Goal: Use online tool/utility: Utilize a website feature to perform a specific function

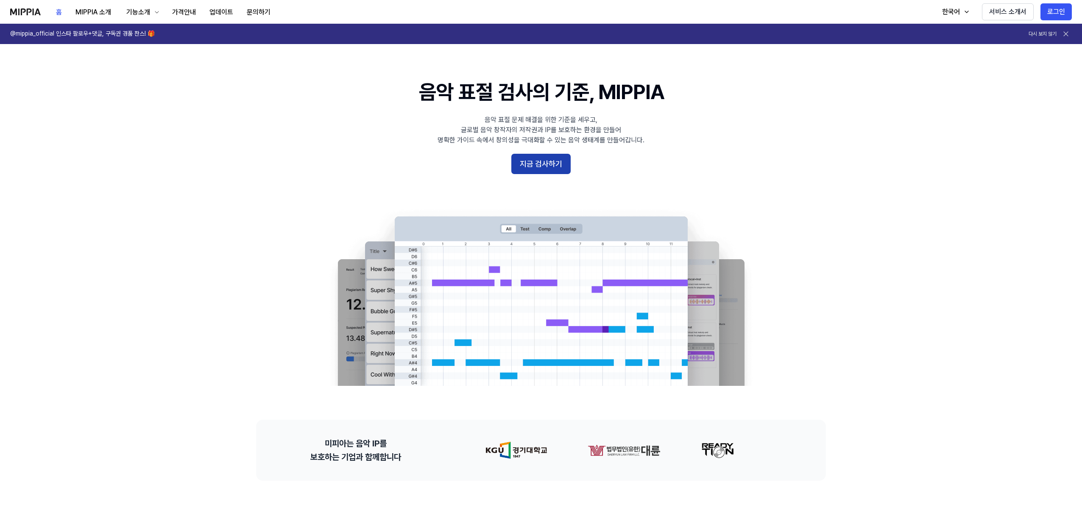
click at [544, 165] on button "지금 검사하기" at bounding box center [540, 164] width 59 height 20
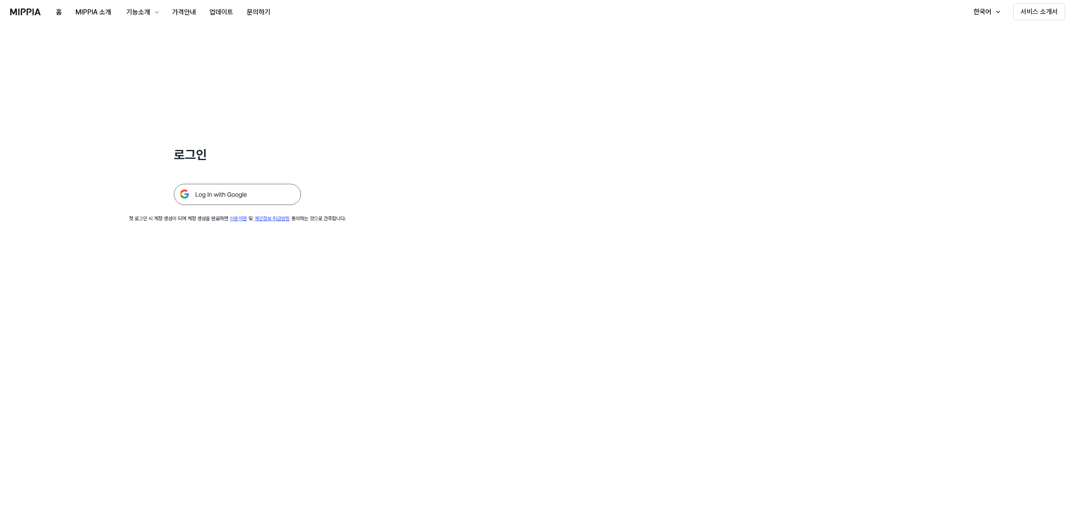
click at [227, 190] on img at bounding box center [237, 194] width 127 height 21
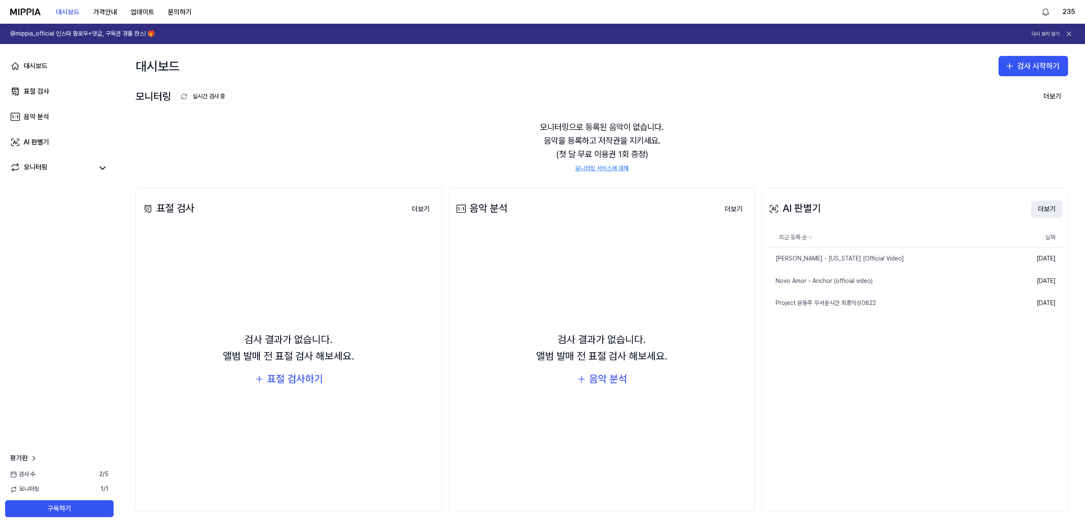
click at [1047, 208] on button "더보기" at bounding box center [1046, 209] width 31 height 17
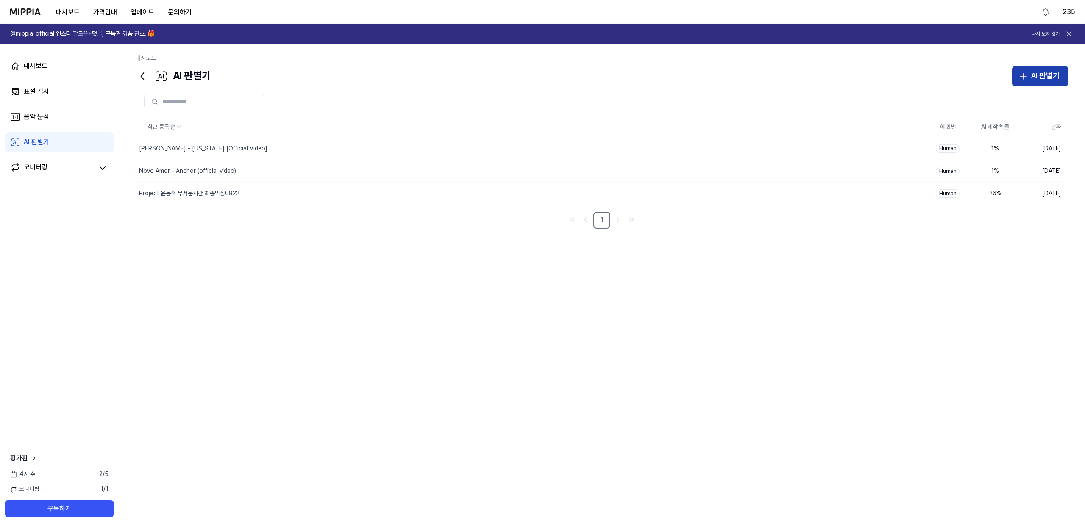
click at [1043, 83] on button "AI 판별기" at bounding box center [1040, 76] width 56 height 20
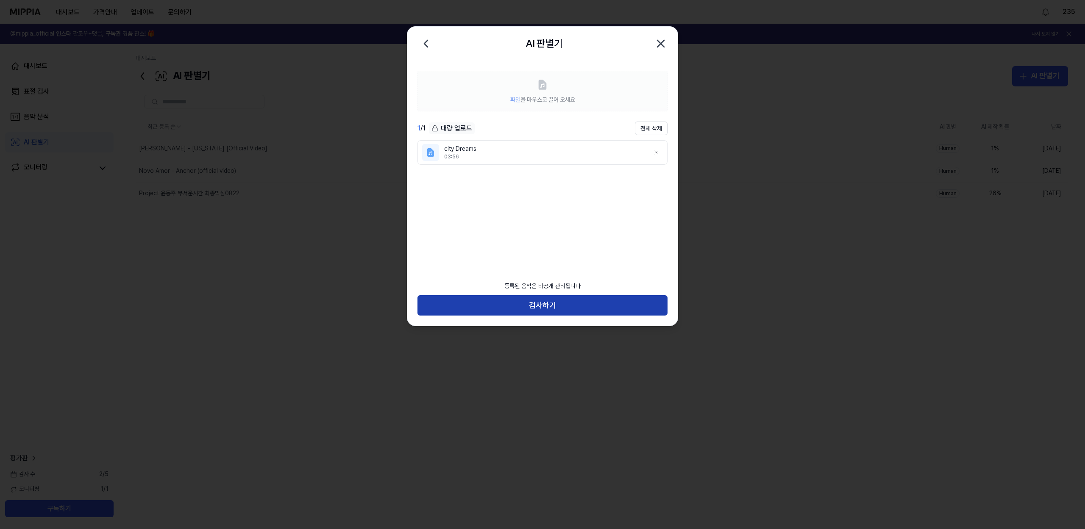
click at [587, 306] on button "검사하기" at bounding box center [543, 305] width 250 height 20
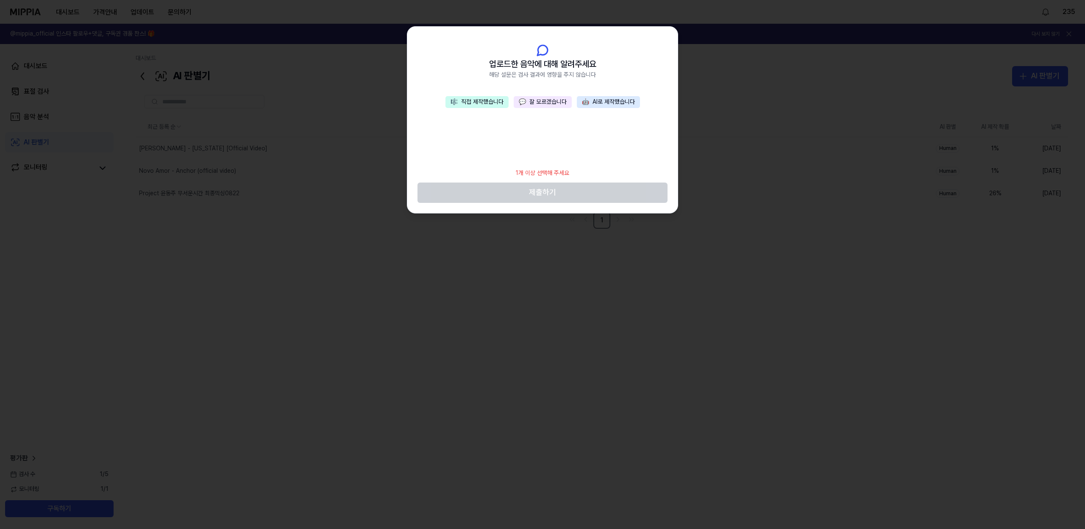
click at [482, 104] on button "🎼 직접 제작했습니다" at bounding box center [477, 102] width 63 height 12
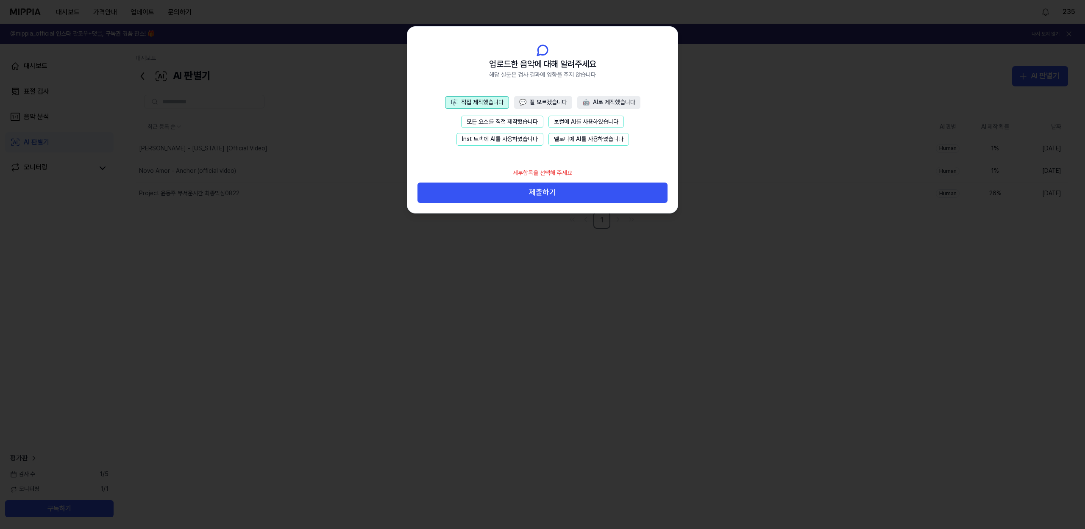
click at [524, 123] on button "모든 요소를 직접 제작했습니다" at bounding box center [502, 122] width 82 height 13
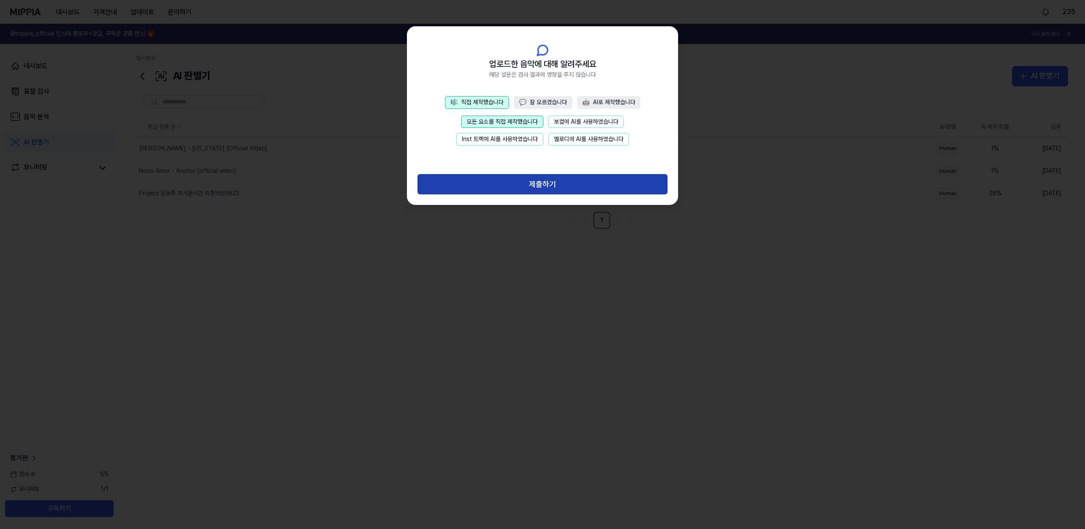
click at [593, 188] on button "제출하기" at bounding box center [543, 184] width 250 height 20
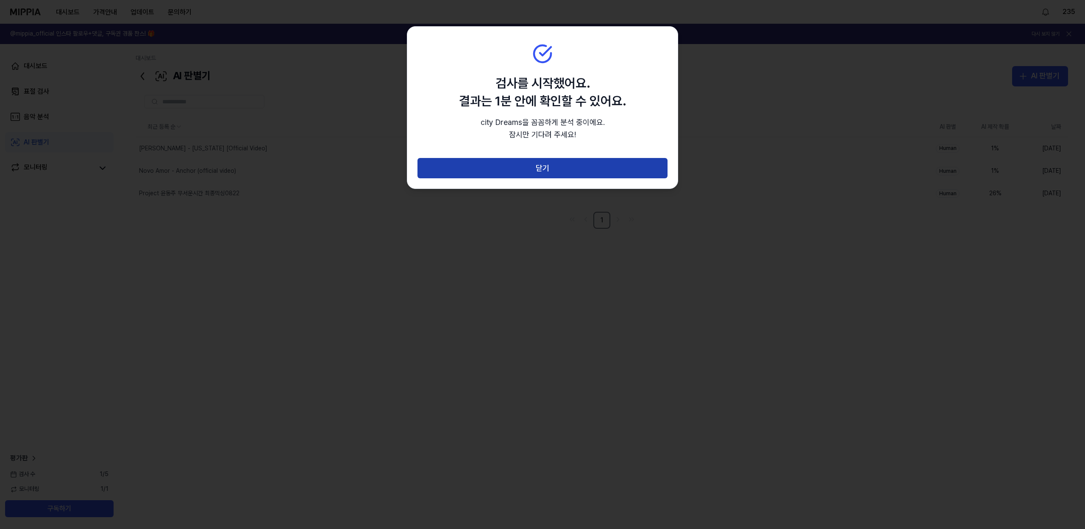
click at [592, 175] on button "닫기" at bounding box center [543, 168] width 250 height 20
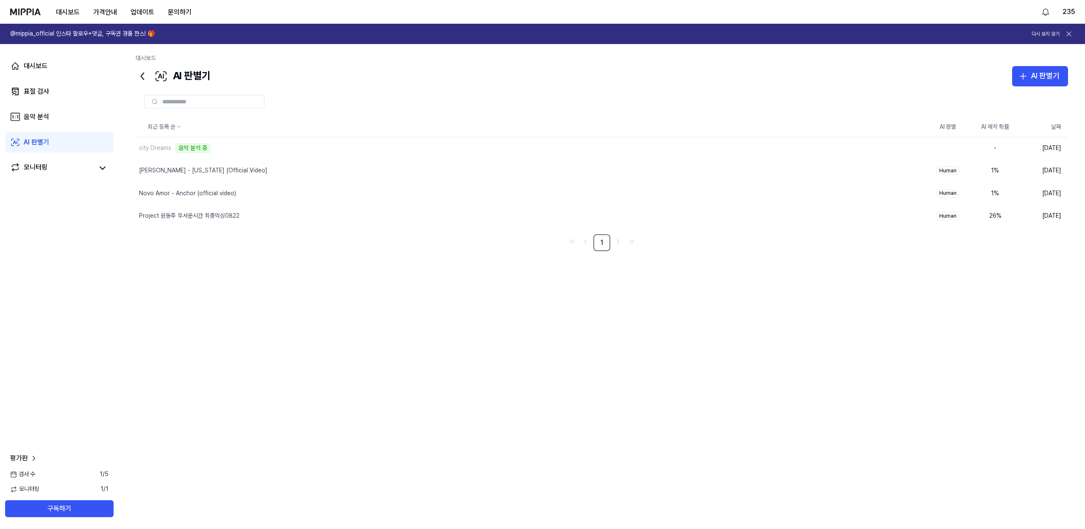
click at [667, 365] on div "최근 등록 순 AI 판별 AI 제작 확률 날짜 city Dreams 음악 분석 중 삭제 - 2025.10.02. Vance Joy - Geor…" at bounding box center [602, 289] width 933 height 344
click at [714, 309] on div "최근 등록 순 AI 판별 AI 제작 확률 날짜 city Dreams 음악 분석 중 삭제 - 2025.10.02. Vance Joy - Geor…" at bounding box center [602, 289] width 933 height 344
click at [997, 150] on div "99 %" at bounding box center [995, 149] width 34 height 8
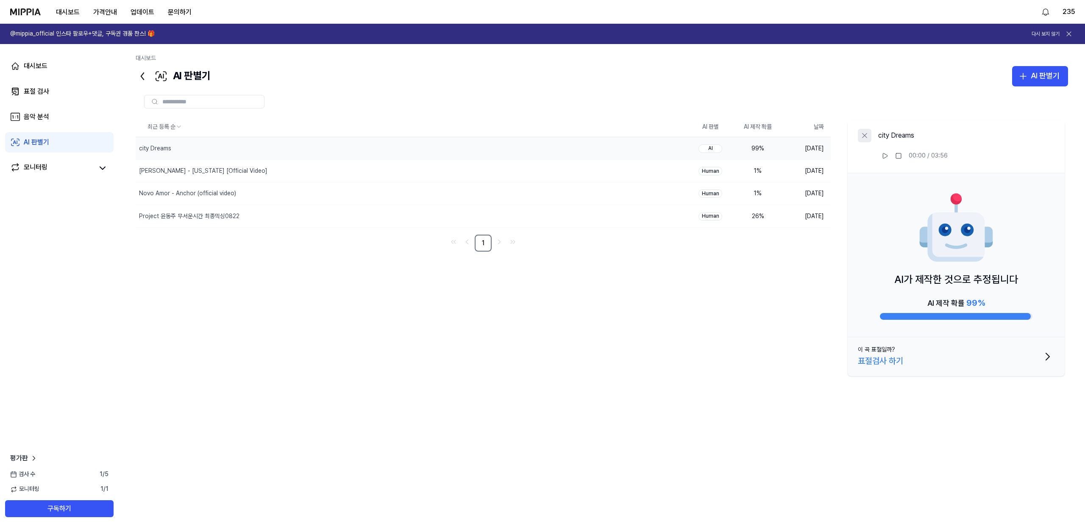
click at [866, 138] on icon at bounding box center [865, 135] width 8 height 8
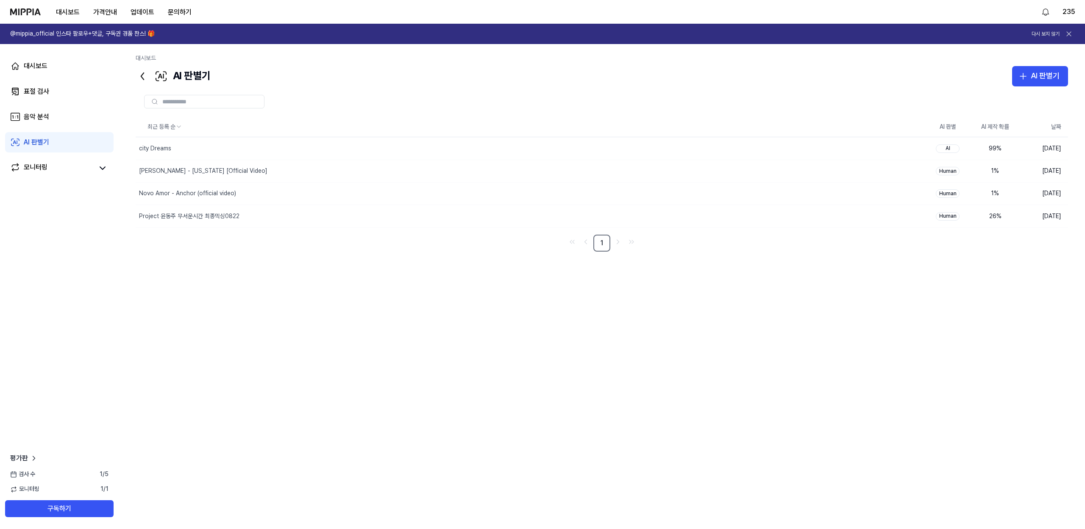
click at [802, 319] on div "최근 등록 순 AI 판별 AI 제작 확률 날짜 city Dreams 삭제 AI 99 % 2025.10.02. Vance Joy - Georgi…" at bounding box center [602, 289] width 933 height 344
click at [286, 307] on div "최근 등록 순 AI 판별 AI 제작 확률 날짜 city Dreams 삭제 AI 99 % 2025.10.02. Vance Joy - Georgi…" at bounding box center [602, 289] width 933 height 344
click at [945, 148] on div "AI" at bounding box center [948, 149] width 24 height 8
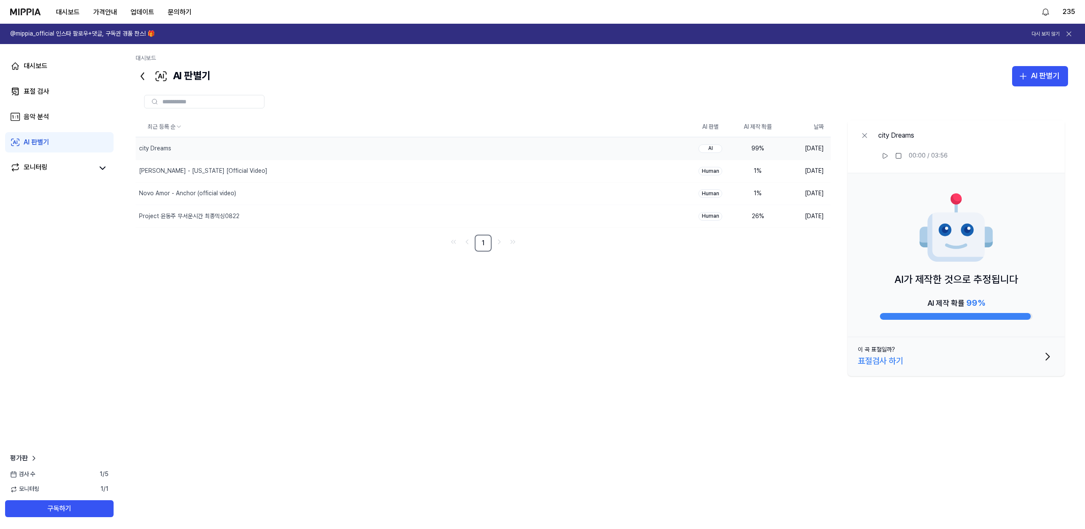
click at [695, 402] on div "최근 등록 순 AI 판별 AI 제작 확률 날짜 city Dreams 삭제 AI 99 % 2025.10.02. Vance Joy - Georgi…" at bounding box center [602, 289] width 933 height 344
click at [259, 279] on div "최근 등록 순 AI 판별 AI 제작 확률 날짜 city Dreams 삭제 AI 99 % 2025.10.02. Vance Joy - Georgi…" at bounding box center [602, 289] width 933 height 344
